Goal: Information Seeking & Learning: Find specific fact

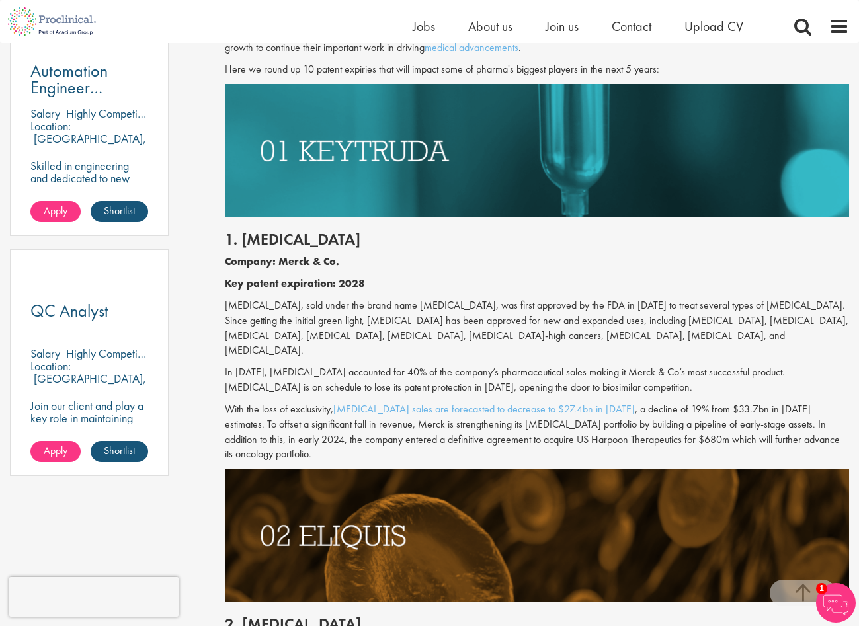
scroll to position [794, 0]
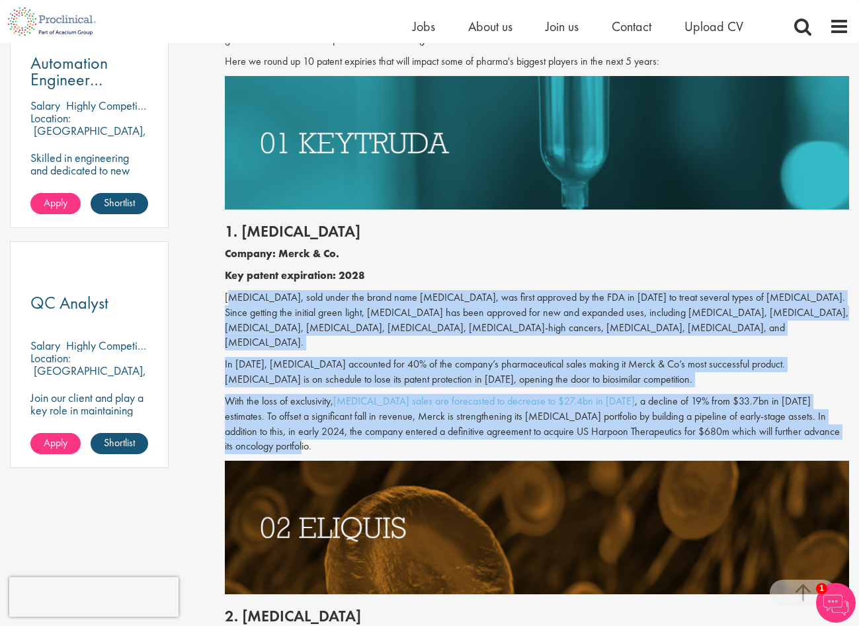
drag, startPoint x: 222, startPoint y: 293, endPoint x: 837, endPoint y: 434, distance: 631.0
copy div "Loremipsumdol, sita conse adi elits doei Temporin, utl etdol magnaali en adm VE…"
click at [526, 419] on p "With the loss of exclusivity, [MEDICAL_DATA] sales are forecasted to decrease t…" at bounding box center [537, 424] width 624 height 60
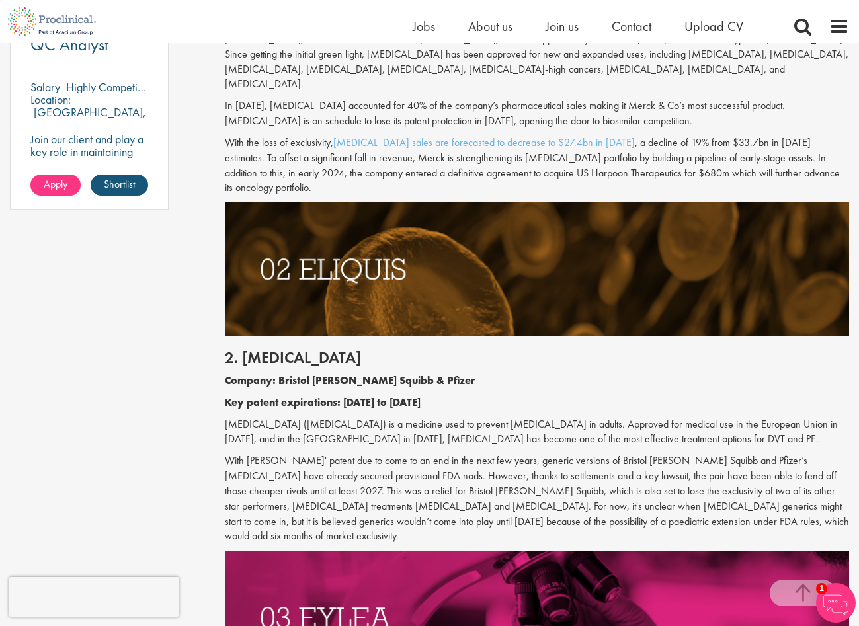
scroll to position [1058, 0]
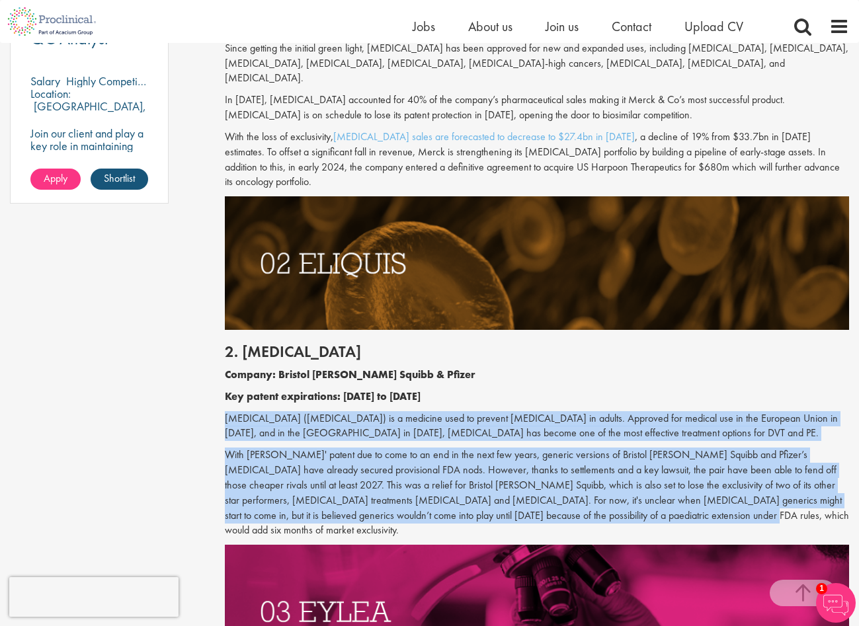
drag, startPoint x: 226, startPoint y: 401, endPoint x: 612, endPoint y: 499, distance: 398.5
click at [612, 499] on div "2. [MEDICAL_DATA] Company: Bristol [PERSON_NAME] Squibb & Pfizer Key patent exp…" at bounding box center [537, 437] width 644 height 215
copy div "[MEDICAL_DATA] ([MEDICAL_DATA]) is a medicine used to prevent [MEDICAL_DATA] in…"
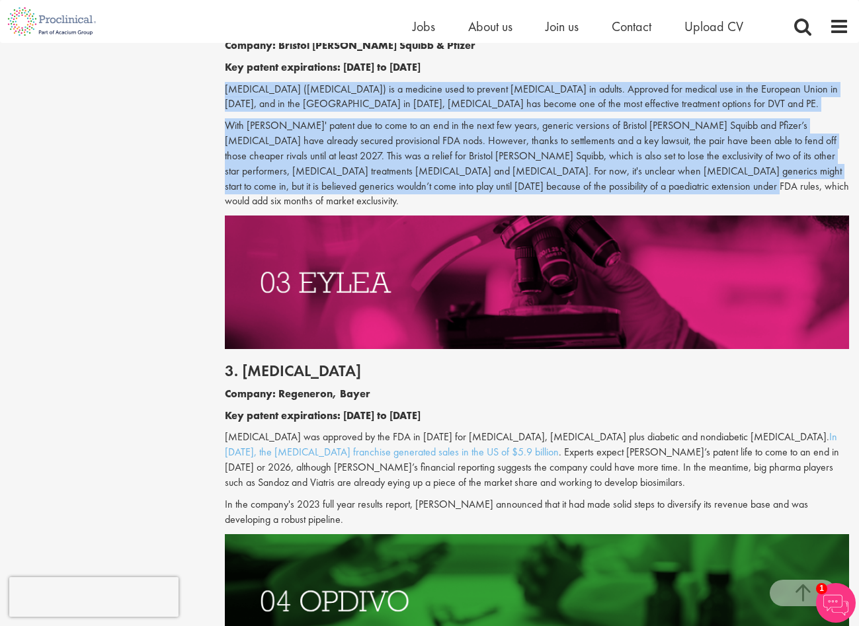
scroll to position [1389, 0]
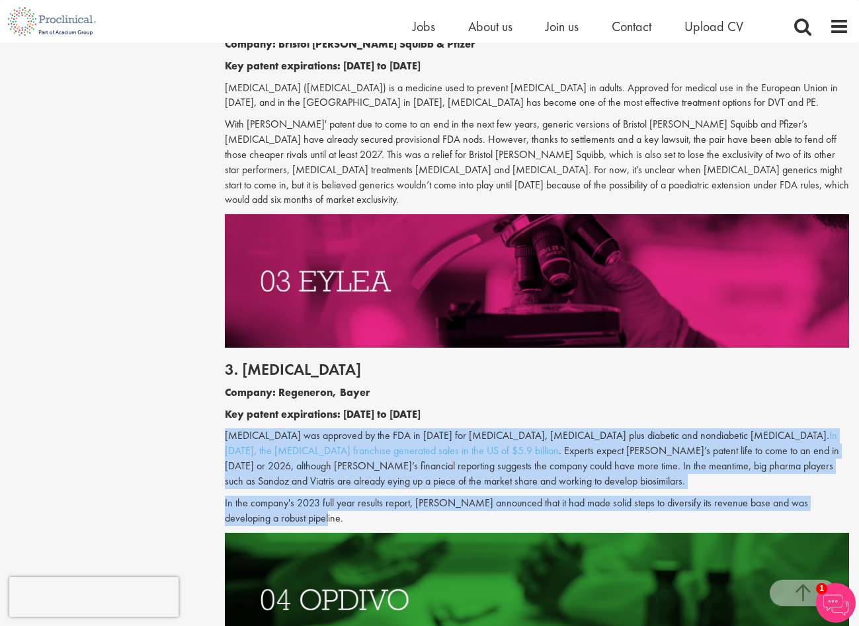
drag, startPoint x: 222, startPoint y: 405, endPoint x: 294, endPoint y: 482, distance: 105.7
drag, startPoint x: 294, startPoint y: 482, endPoint x: 521, endPoint y: 419, distance: 235.3
copy div "[MEDICAL_DATA] was approved by the FDA in [DATE] for [MEDICAL_DATA], [MEDICAL_D…"
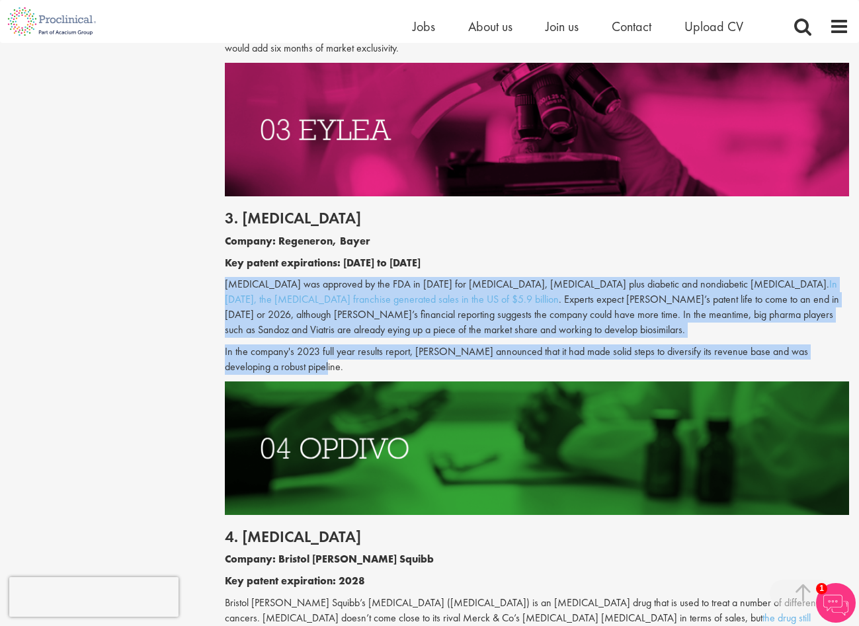
scroll to position [1719, 0]
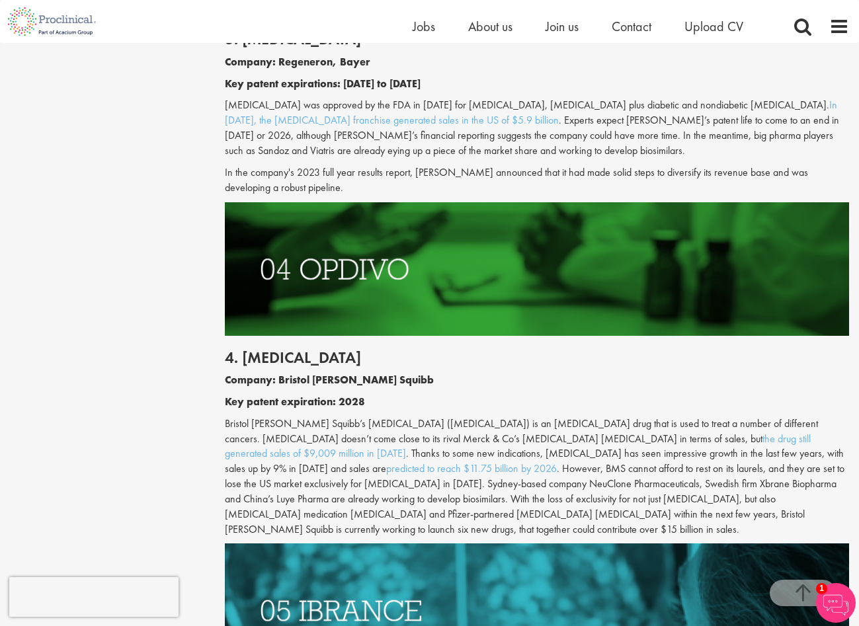
click at [492, 383] on div "4. [MEDICAL_DATA] Company: Bristol [PERSON_NAME] Squibb Key patent expiration: …" at bounding box center [537, 440] width 644 height 208
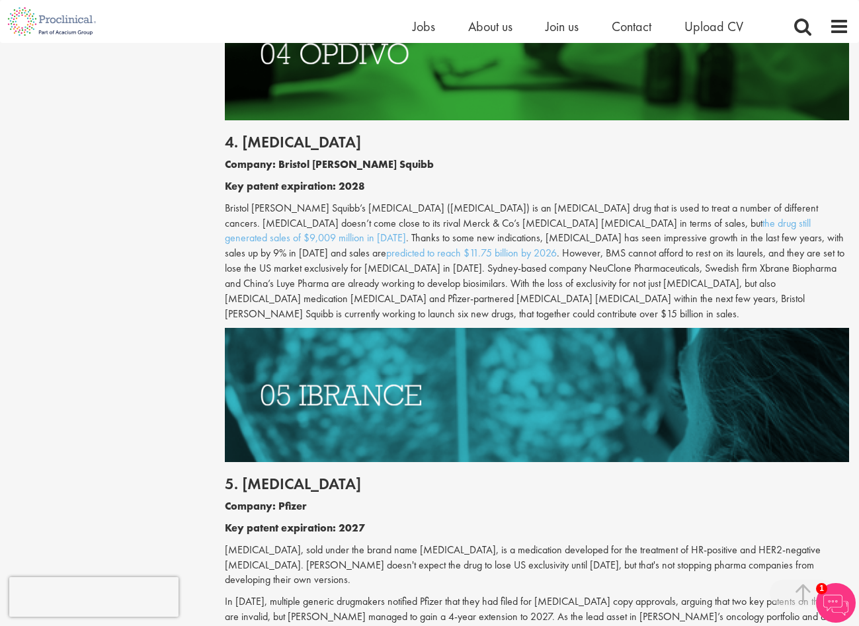
scroll to position [1852, 0]
